Goal: Task Accomplishment & Management: Complete application form

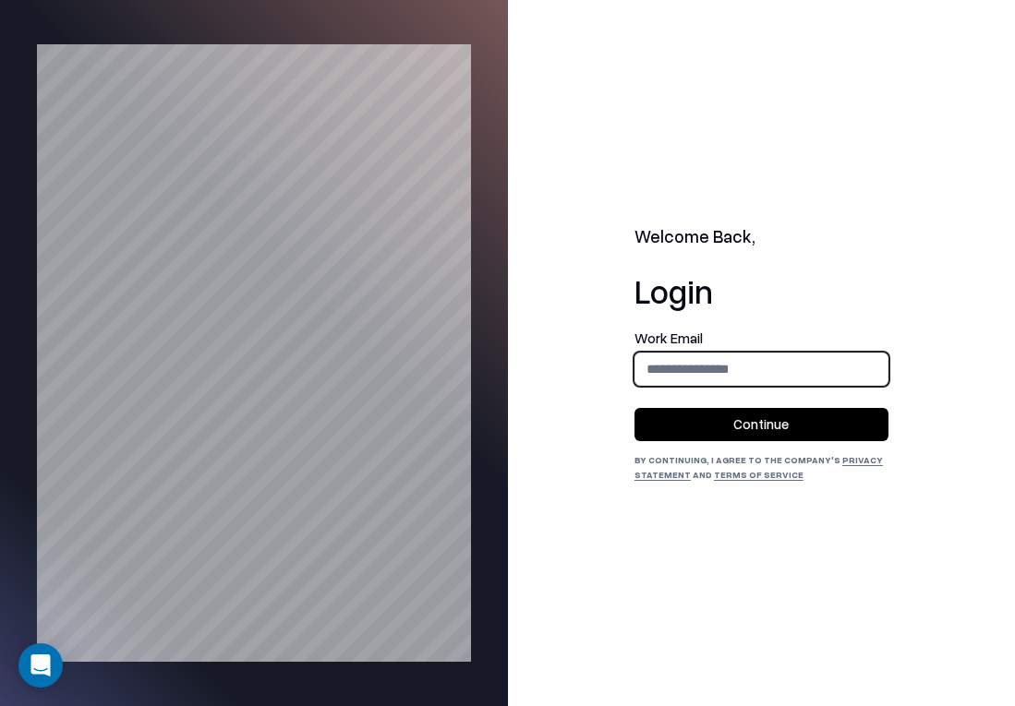
click at [709, 366] on input "email" at bounding box center [761, 369] width 252 height 34
type input "**********"
click at [736, 426] on button "Continue" at bounding box center [761, 424] width 254 height 33
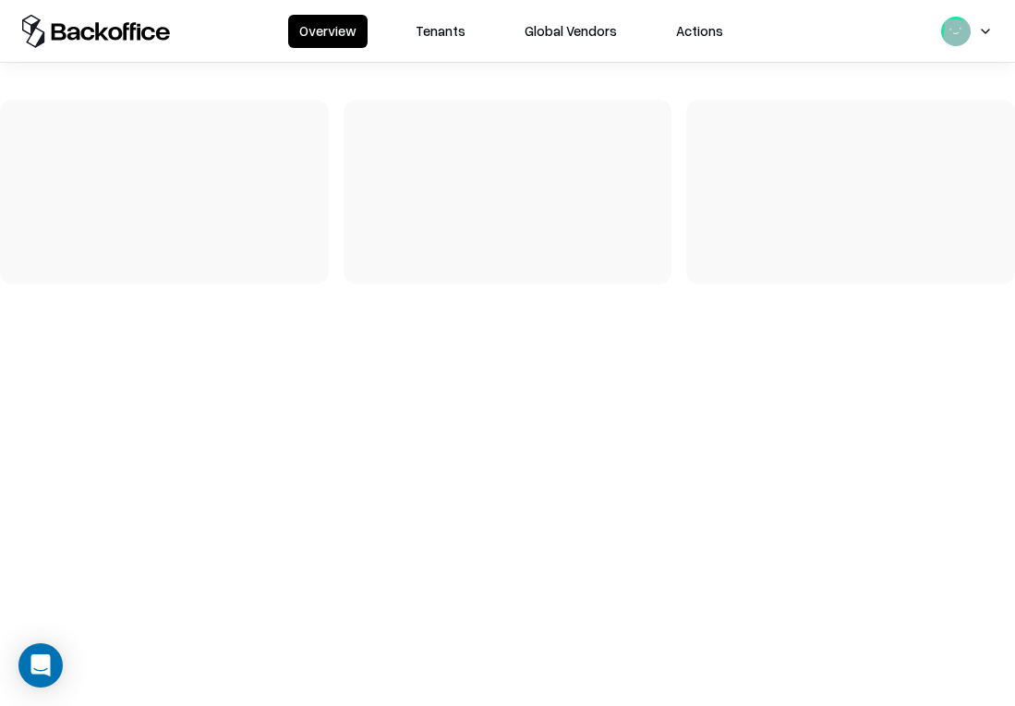
click at [441, 18] on button "Tenants" at bounding box center [440, 31] width 72 height 33
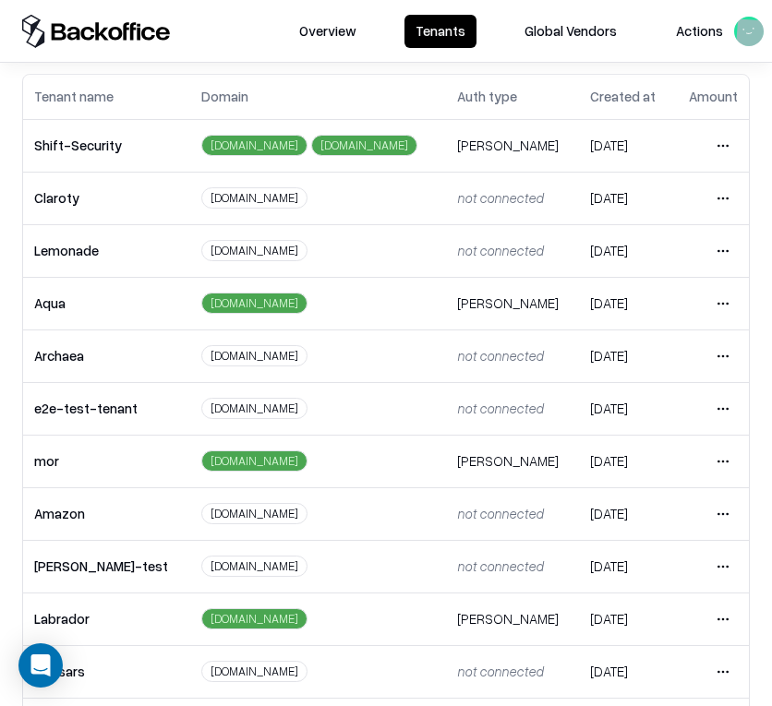
scroll to position [228, 0]
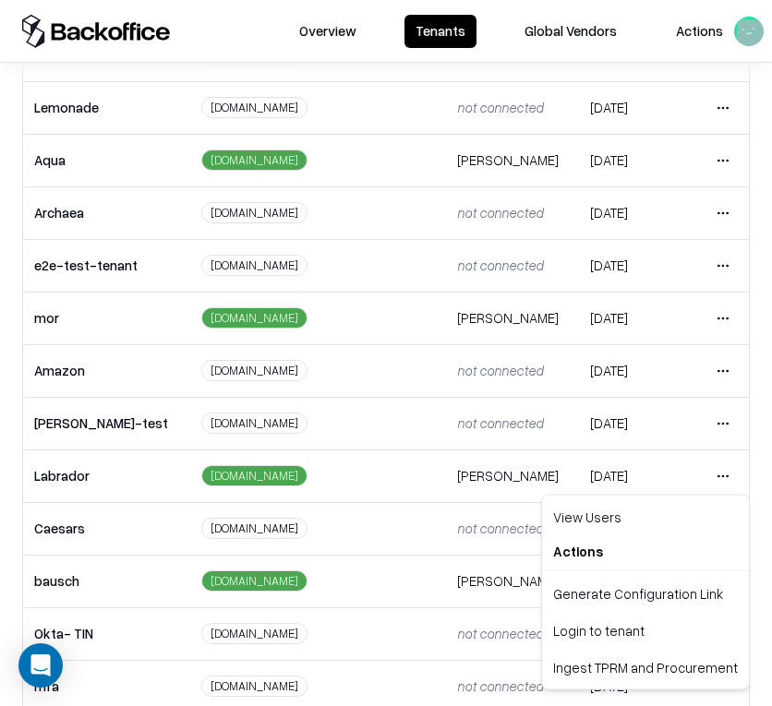
click at [722, 476] on html "Overview Tenants Global Vendors Actions Tenants Add Tenant Tenant name Domain A…" at bounding box center [386, 353] width 772 height 706
click at [648, 643] on div "Login to tenant" at bounding box center [645, 630] width 199 height 37
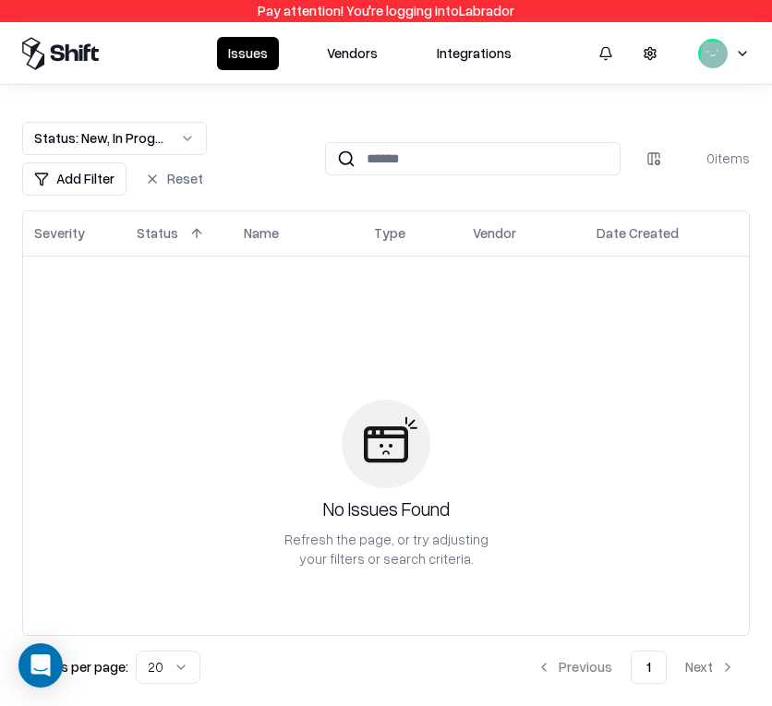
click at [356, 63] on button "Vendors" at bounding box center [352, 53] width 73 height 33
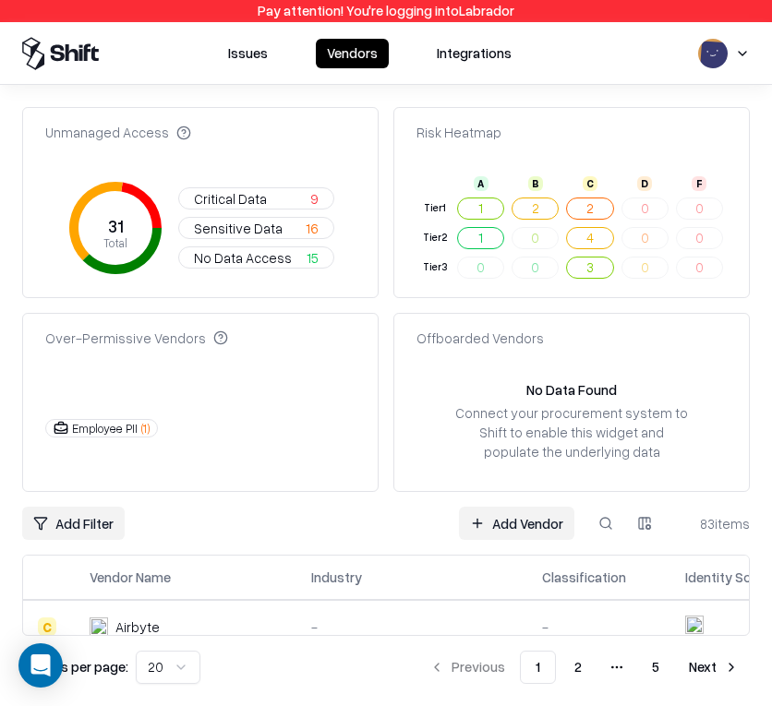
click at [521, 521] on link "Add Vendor" at bounding box center [516, 523] width 115 height 33
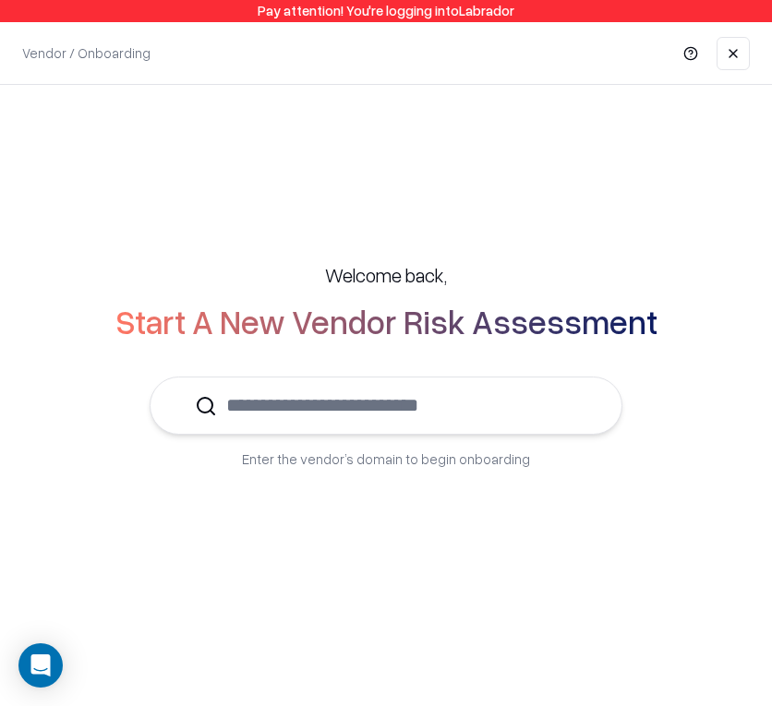
click at [436, 417] on input "text" at bounding box center [397, 406] width 360 height 56
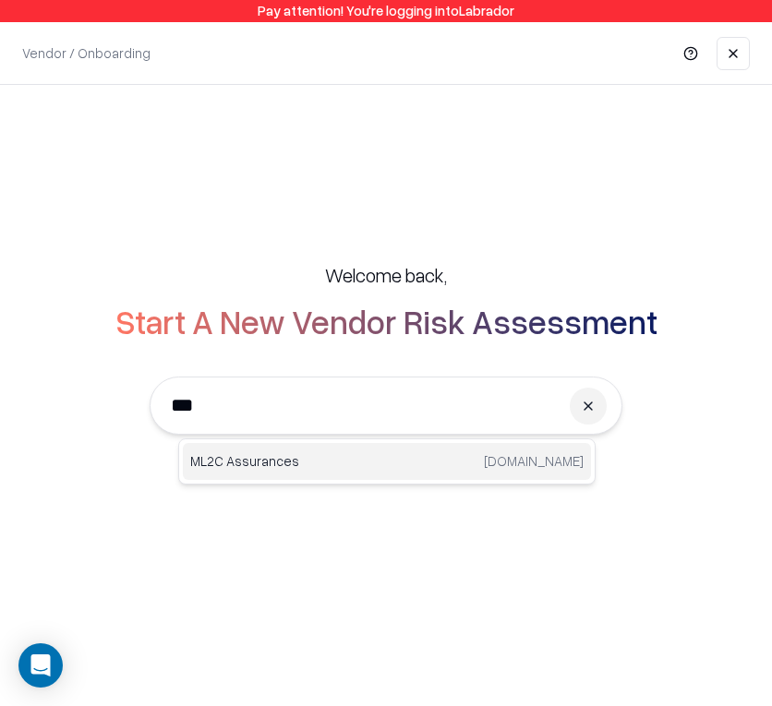
click at [371, 468] on p "ML2C Assurances" at bounding box center [288, 461] width 197 height 19
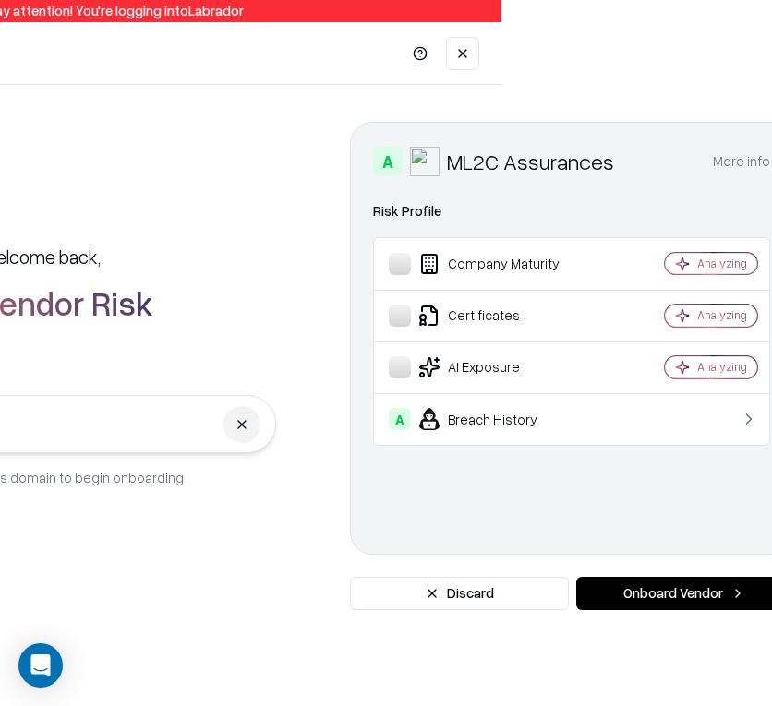
scroll to position [0, 292]
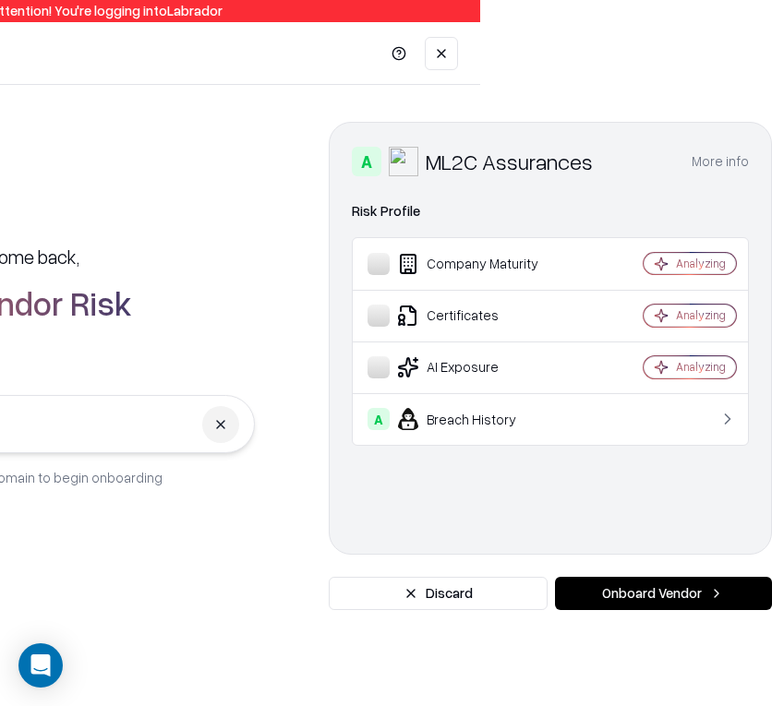
type input "**********"
click at [663, 584] on button "Onboard Vendor" at bounding box center [663, 593] width 217 height 33
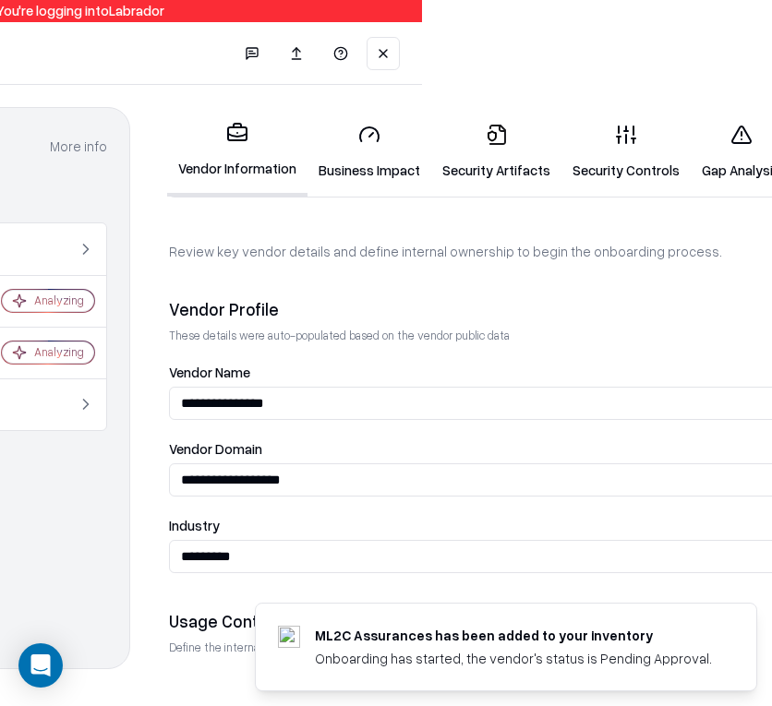
scroll to position [0, 351]
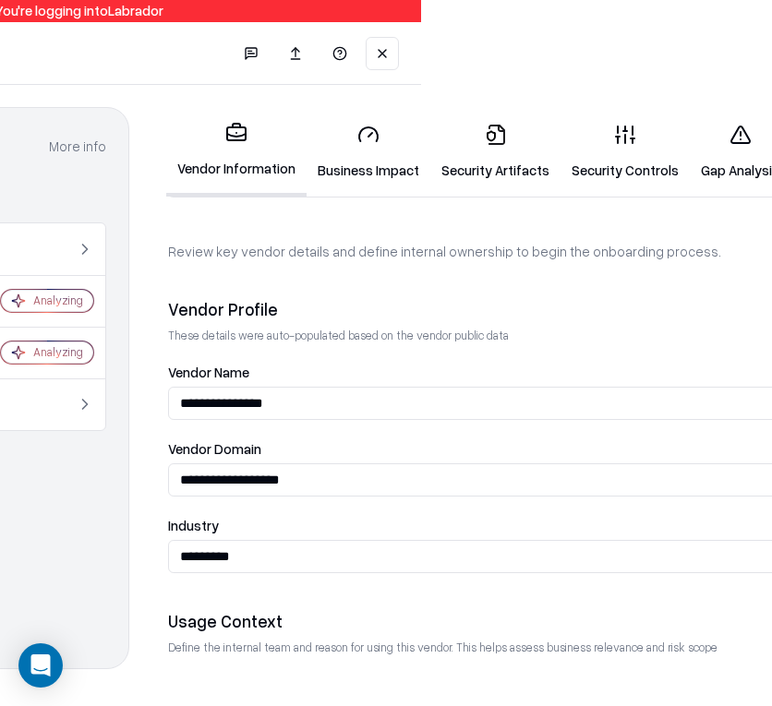
click at [395, 157] on link "Business Impact" at bounding box center [369, 152] width 124 height 86
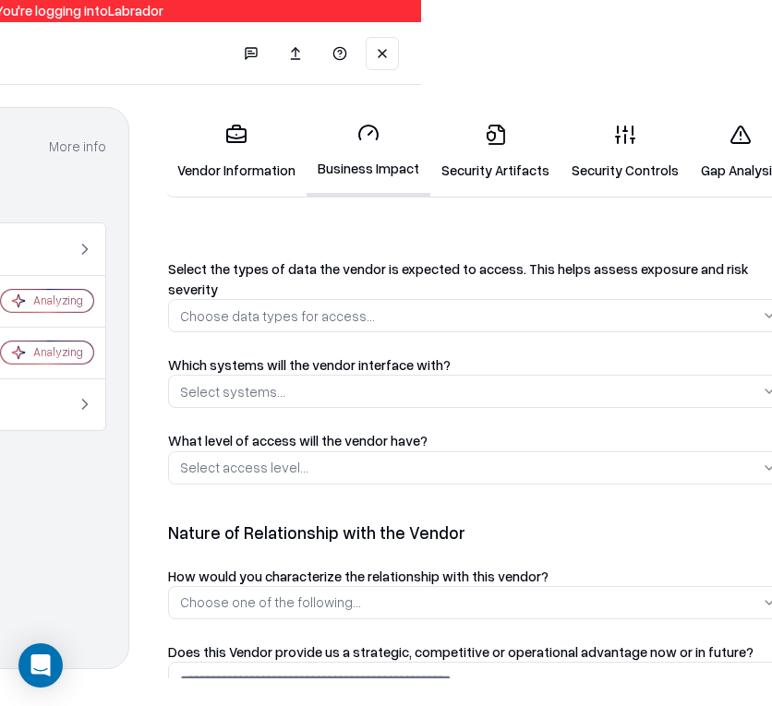
scroll to position [494, 0]
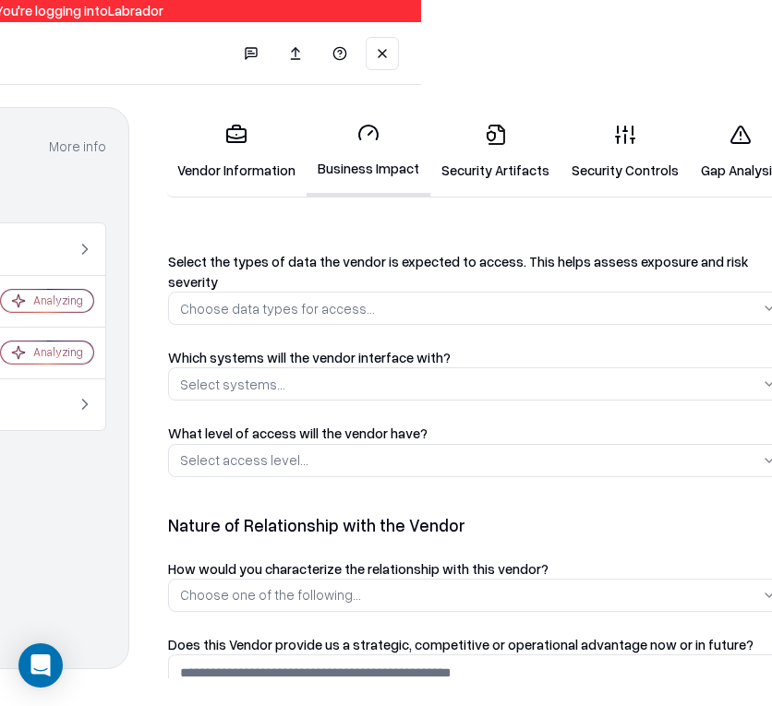
click at [379, 466] on button "Select access level..." at bounding box center [478, 460] width 621 height 33
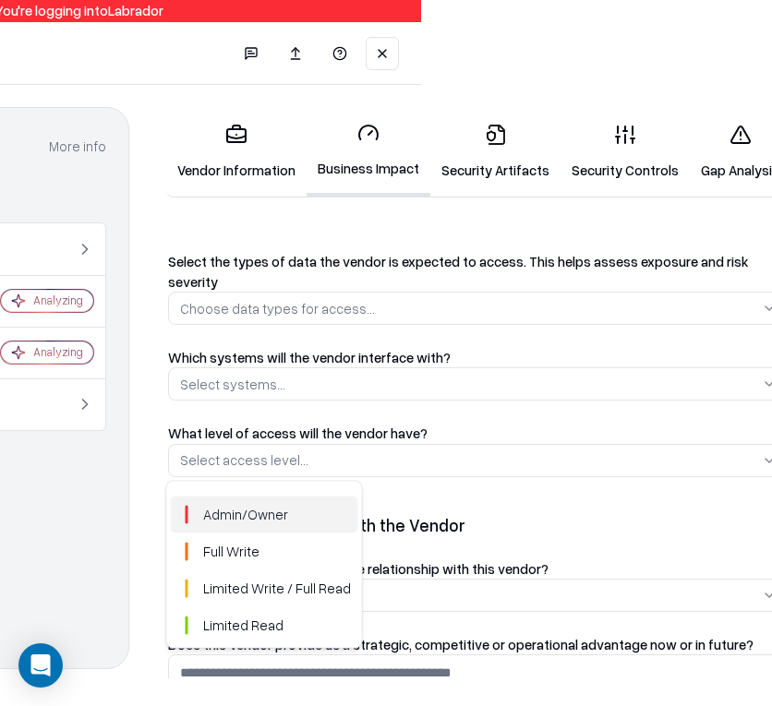
click at [280, 514] on span "Admin/Owner" at bounding box center [245, 514] width 85 height 19
click at [421, 388] on html "Pay attention! You're logging into Labrador Vendors / Onboarding Changes Saved …" at bounding box center [35, 353] width 772 height 706
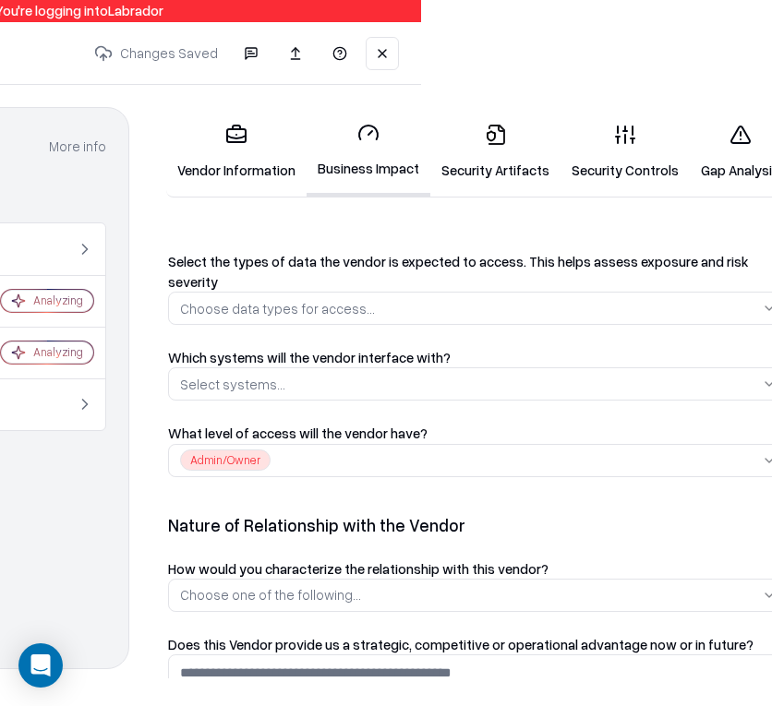
click at [478, 388] on button "Select systems..." at bounding box center [478, 384] width 621 height 33
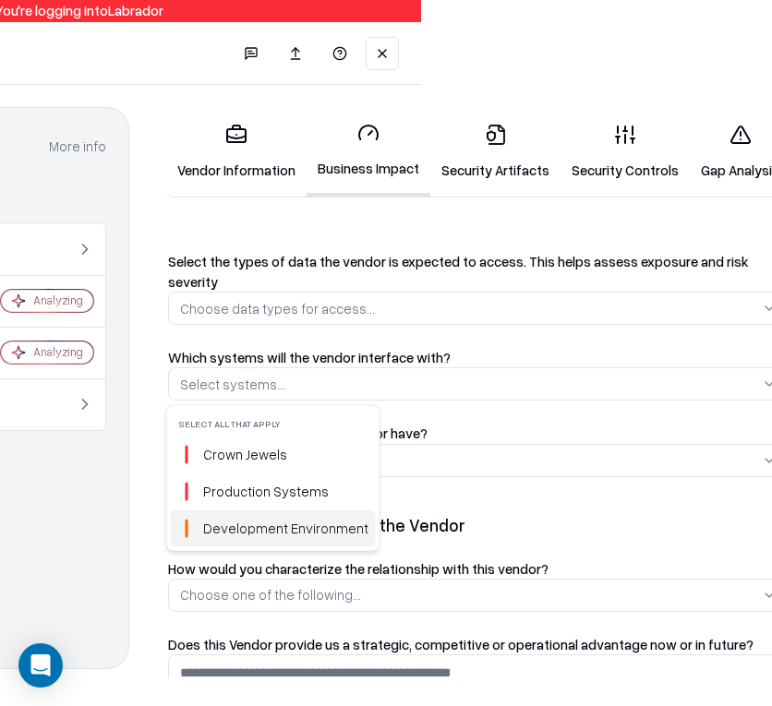
click at [298, 529] on span "Development Environment" at bounding box center [285, 528] width 165 height 19
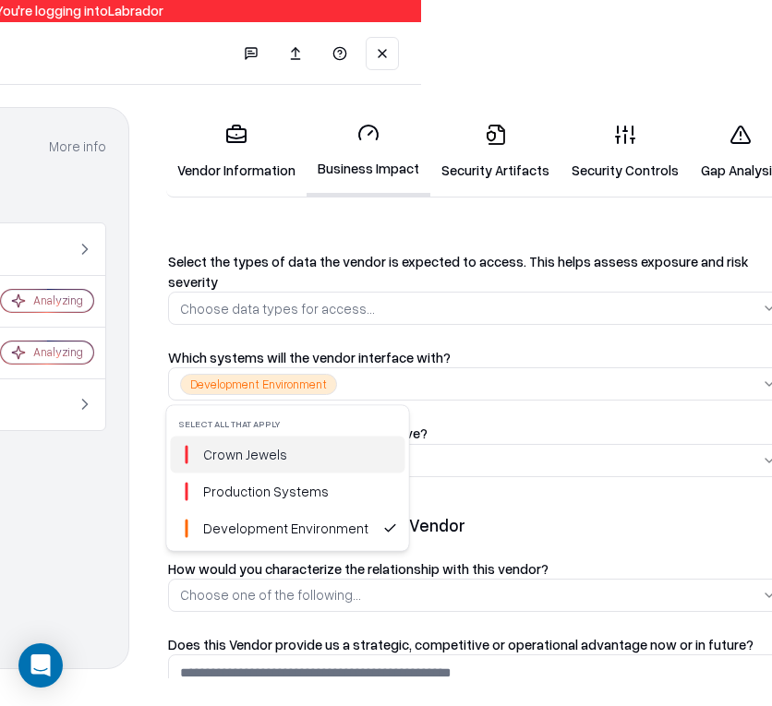
click at [295, 382] on html "Pay attention! You're logging into Labrador Vendors / Onboarding Changes Saved …" at bounding box center [35, 353] width 772 height 706
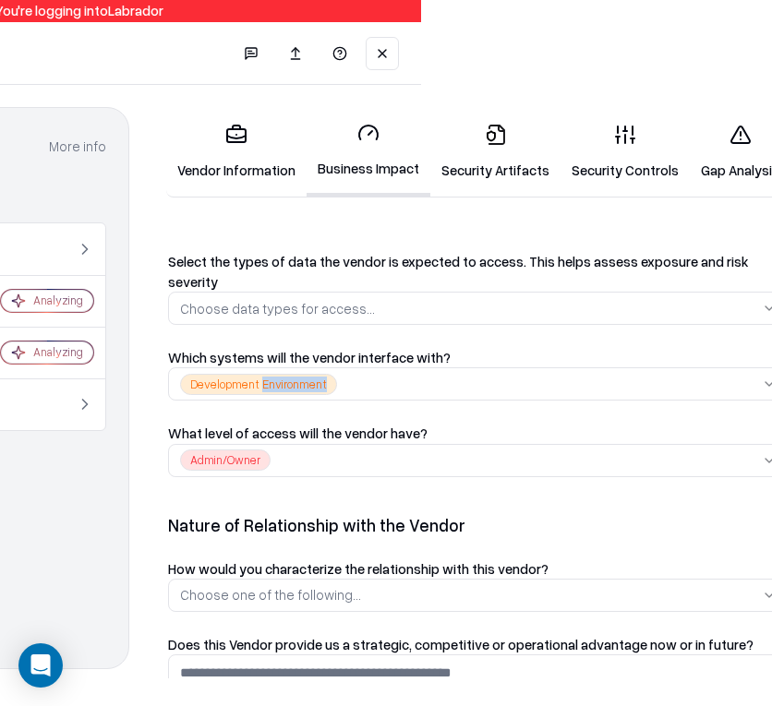
click at [295, 382] on html "Pay attention! You're logging into Labrador Vendors / Onboarding Changes Saved …" at bounding box center [35, 353] width 772 height 706
click at [295, 382] on div "Development Environment" at bounding box center [258, 384] width 157 height 21
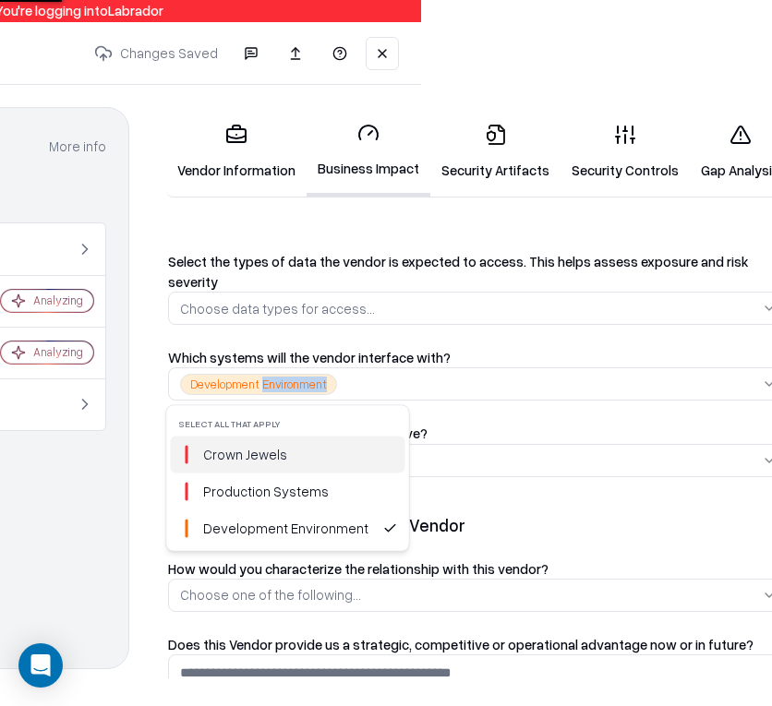
copy div "Environment"
click at [308, 344] on html "Pay attention! You're logging into Labrador Vendors / Onboarding Changes Saved …" at bounding box center [35, 353] width 772 height 706
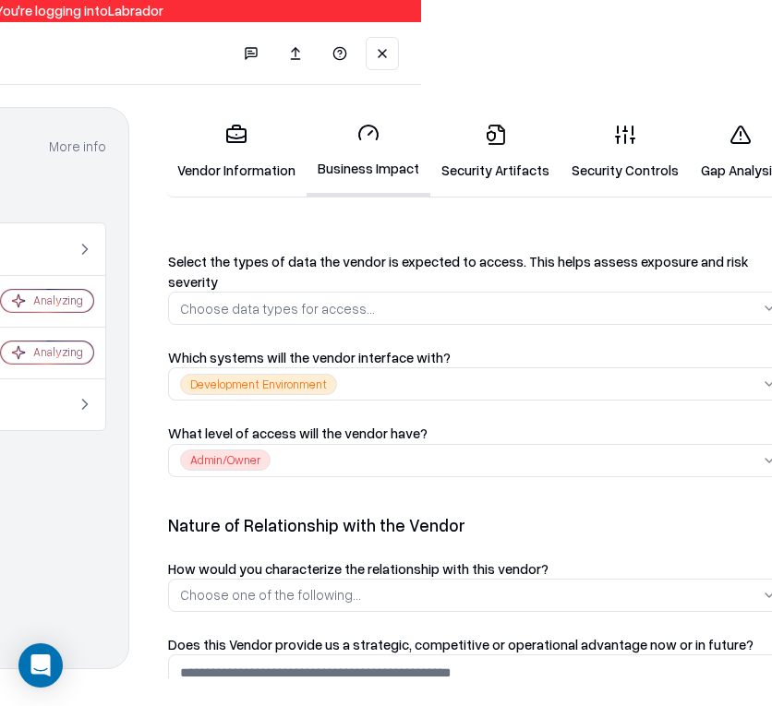
click at [325, 316] on div "Choose data types for access..." at bounding box center [277, 308] width 195 height 19
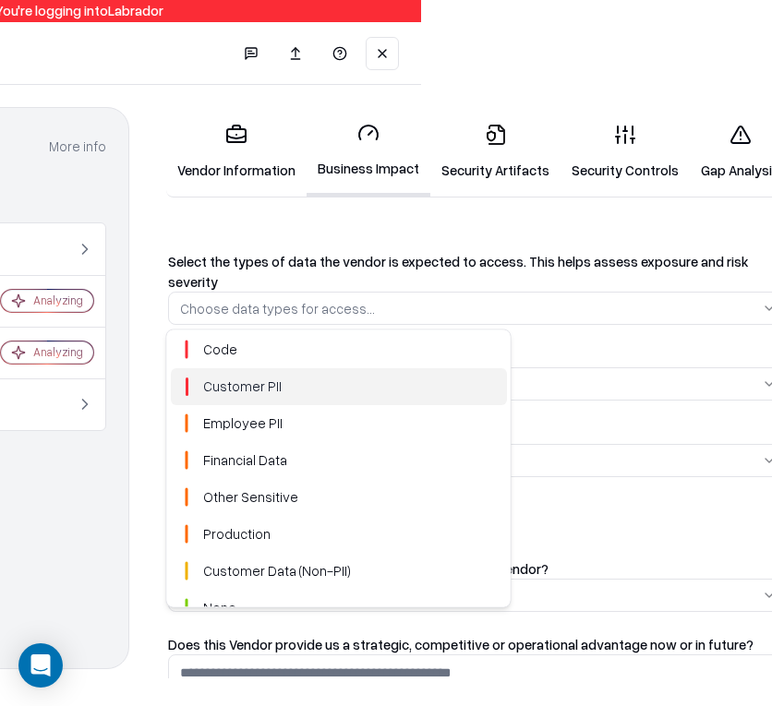
scroll to position [193, 0]
